Goal: Check status

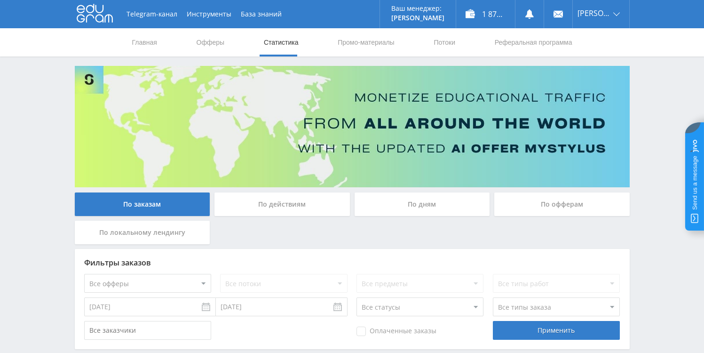
click at [384, 202] on div "По дням" at bounding box center [422, 204] width 135 height 24
click at [0, 0] on input "По дням" at bounding box center [0, 0] width 0 height 0
click at [403, 214] on div "По дням" at bounding box center [422, 204] width 135 height 24
click at [0, 0] on input "По дням" at bounding box center [0, 0] width 0 height 0
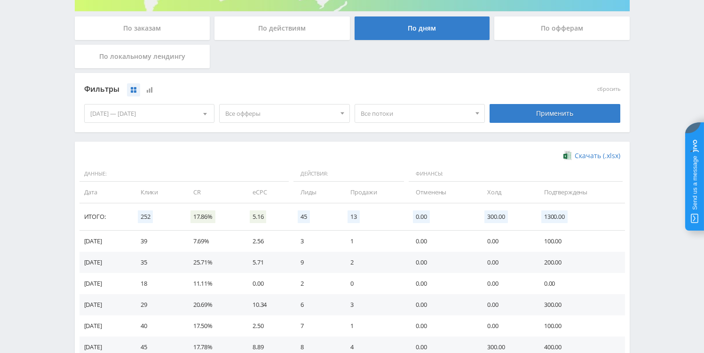
scroll to position [262, 0]
